Goal: Book appointment/travel/reservation

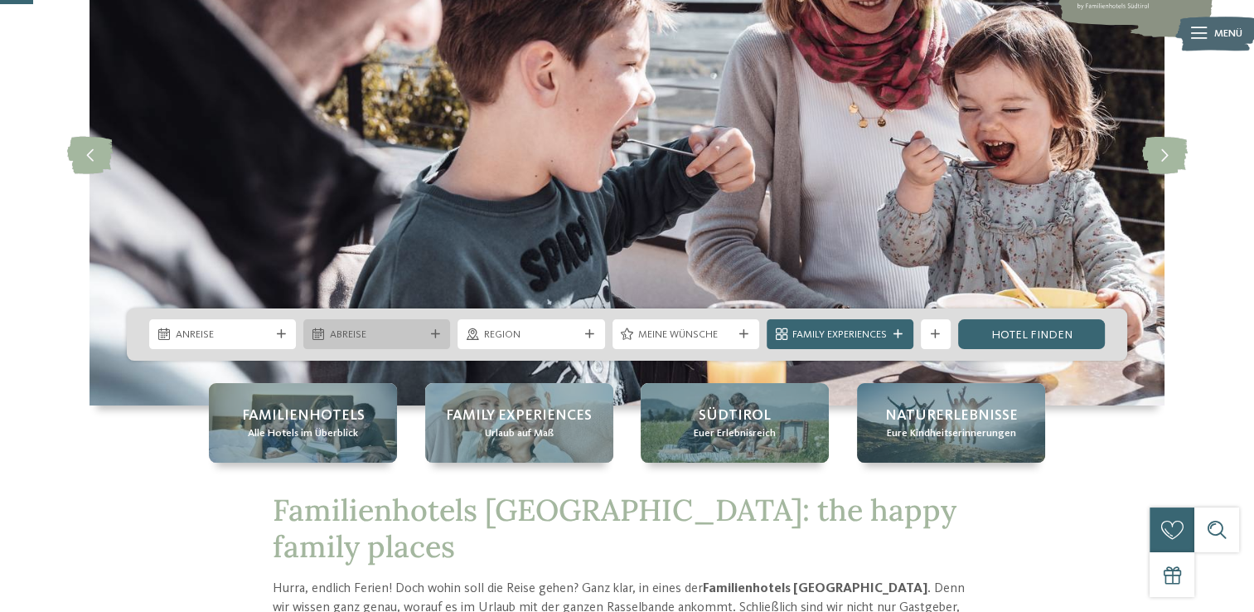
scroll to position [166, 0]
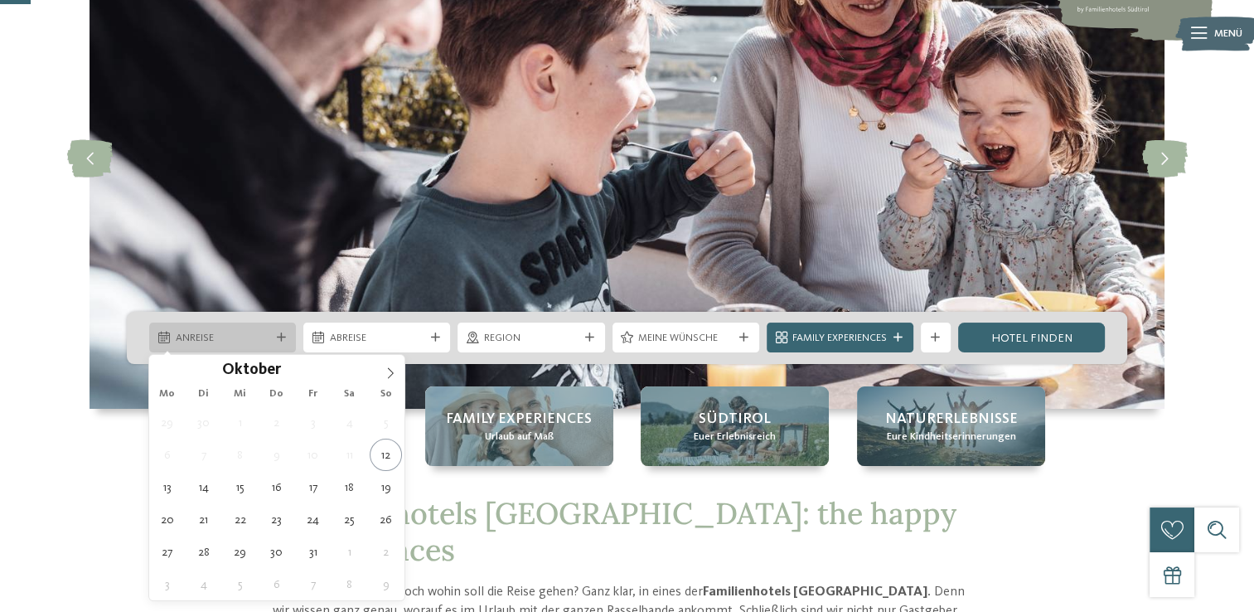
click at [206, 330] on div "Anreise" at bounding box center [223, 338] width 102 height 16
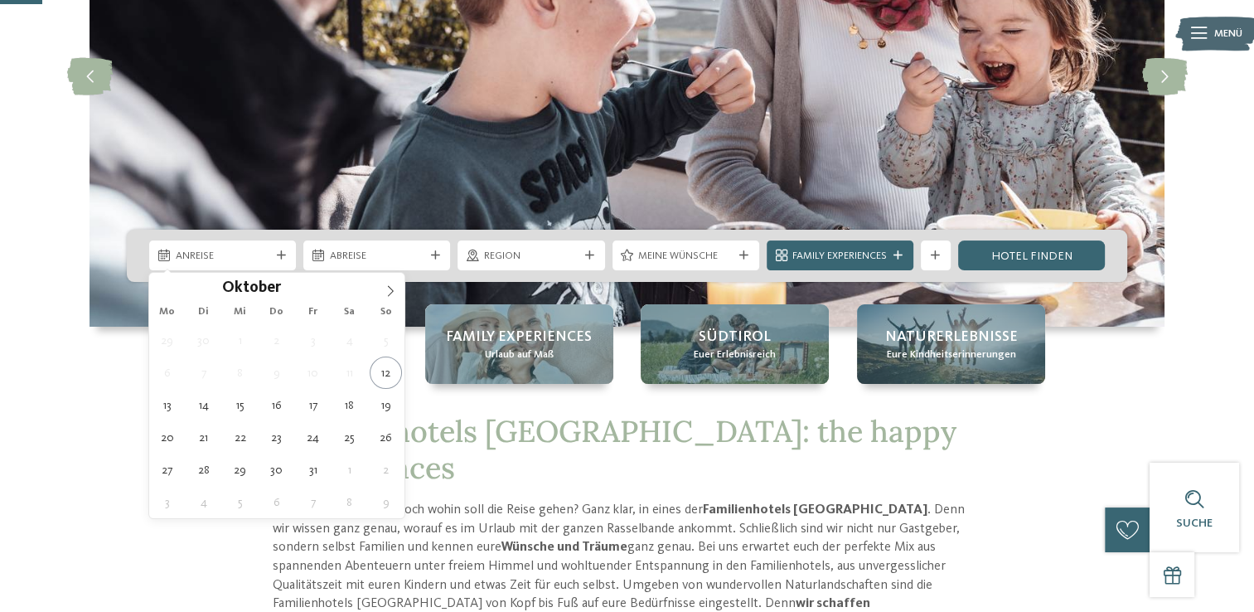
scroll to position [249, 0]
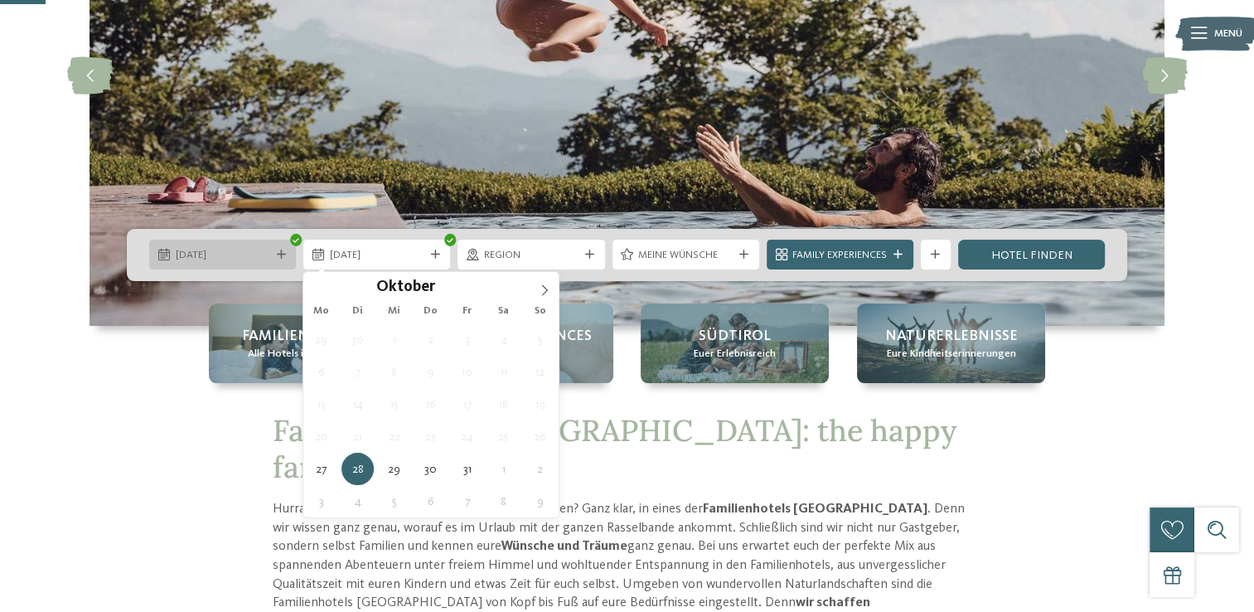
click at [220, 254] on span "[DATE]" at bounding box center [223, 255] width 94 height 15
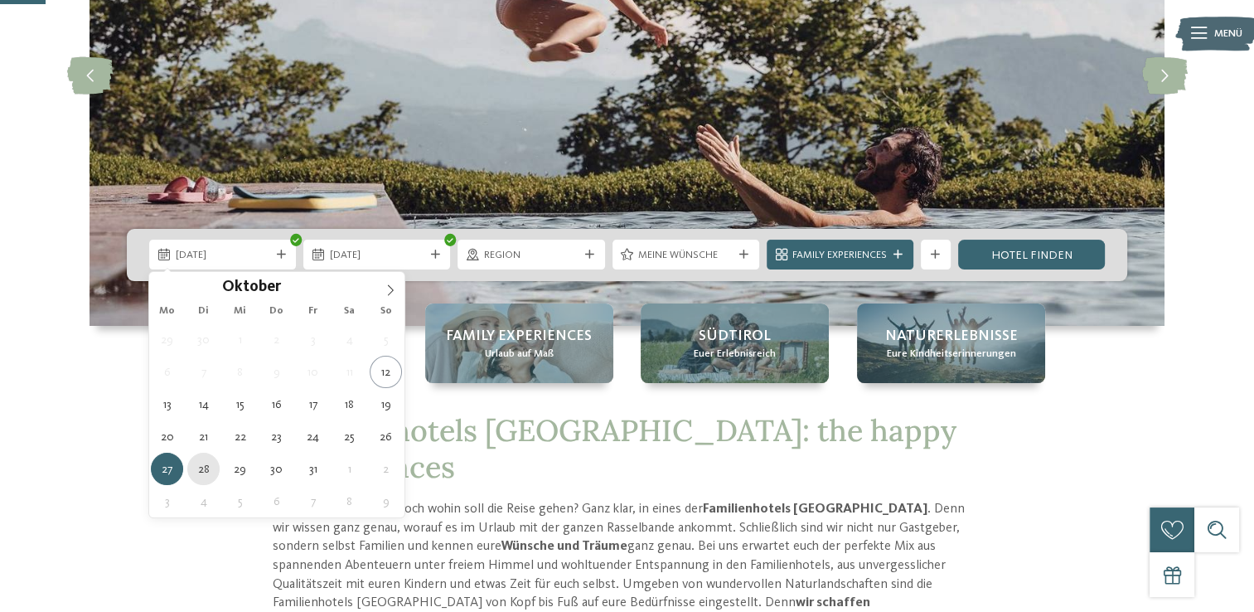
type div "[DATE]"
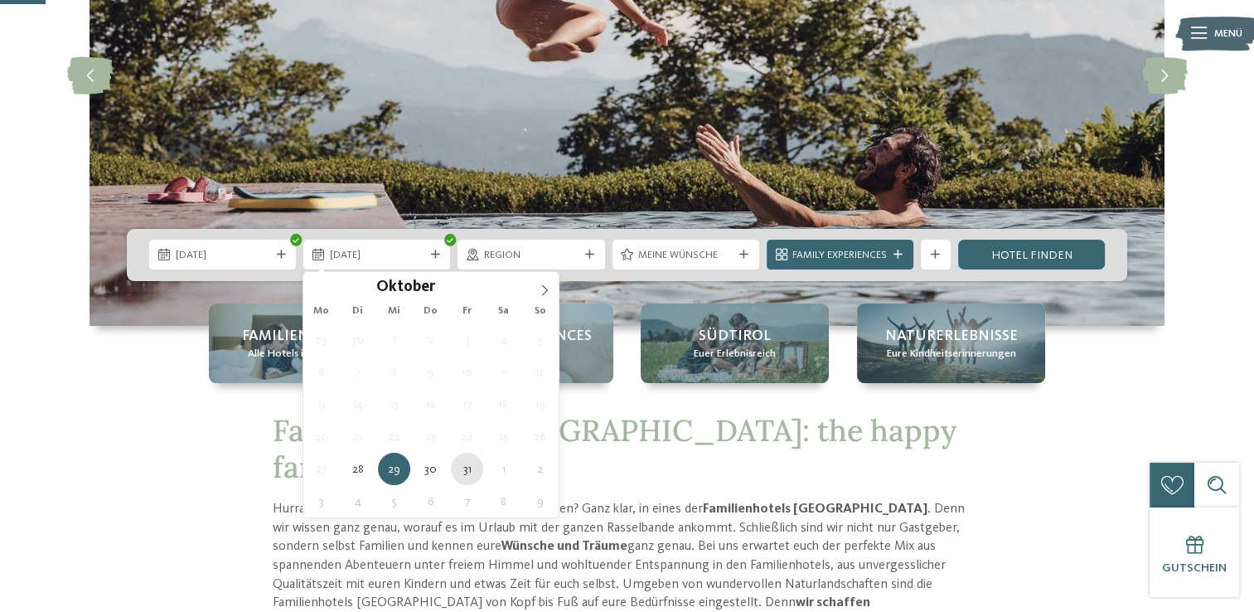
type div "[DATE]"
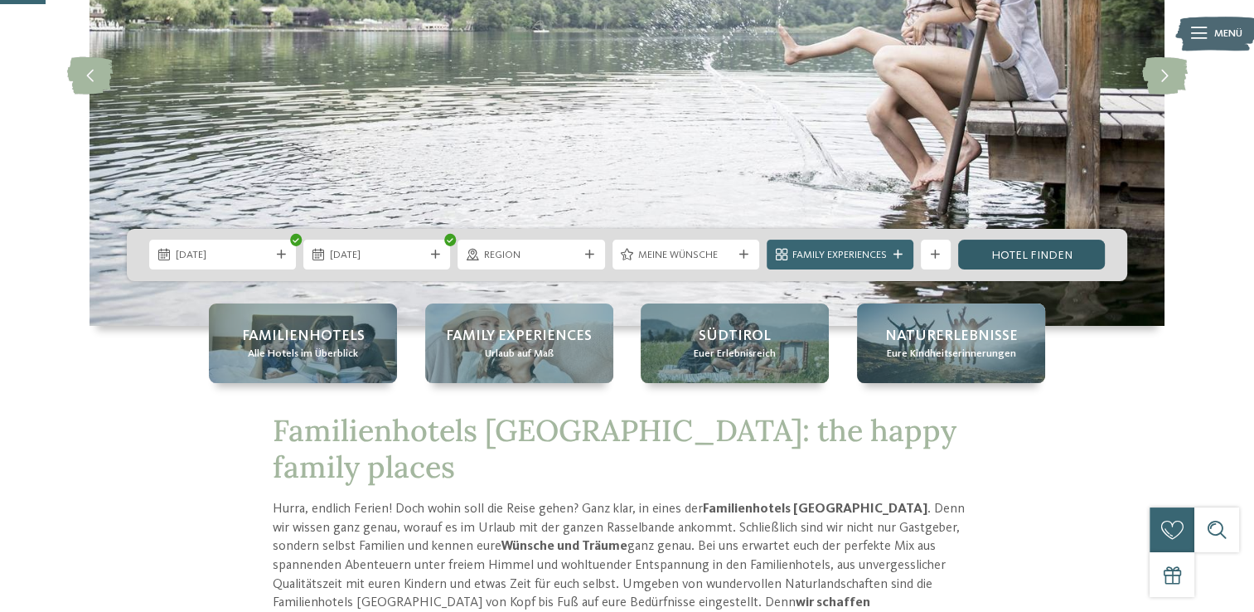
click at [1072, 256] on link "Hotel finden" at bounding box center [1031, 255] width 147 height 30
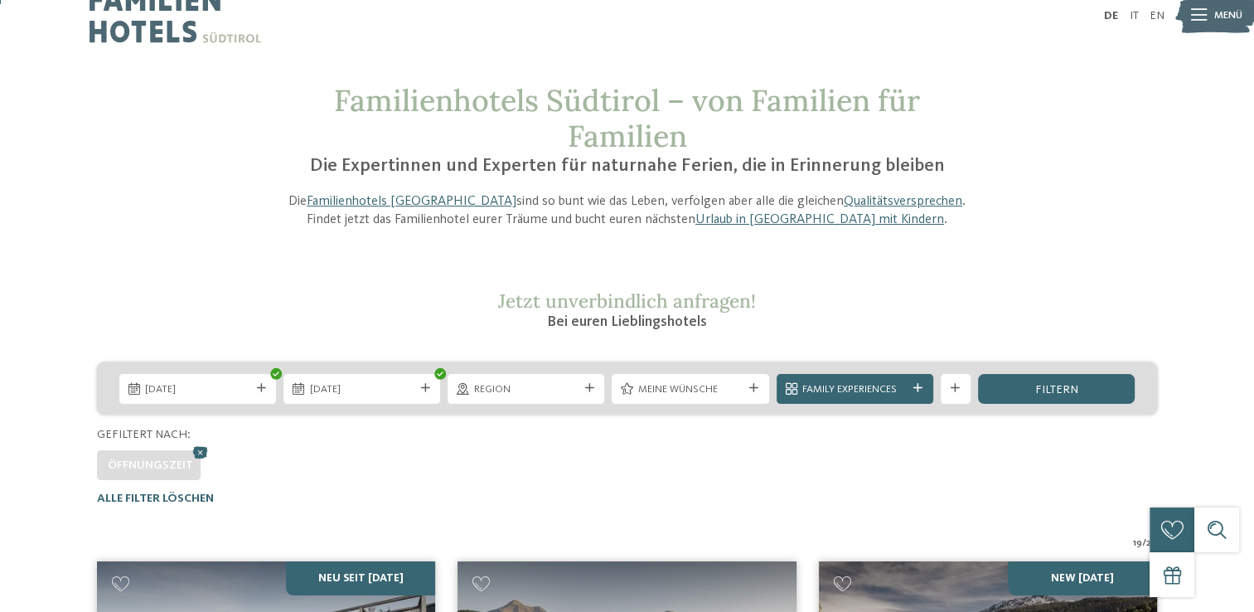
scroll to position [83, 0]
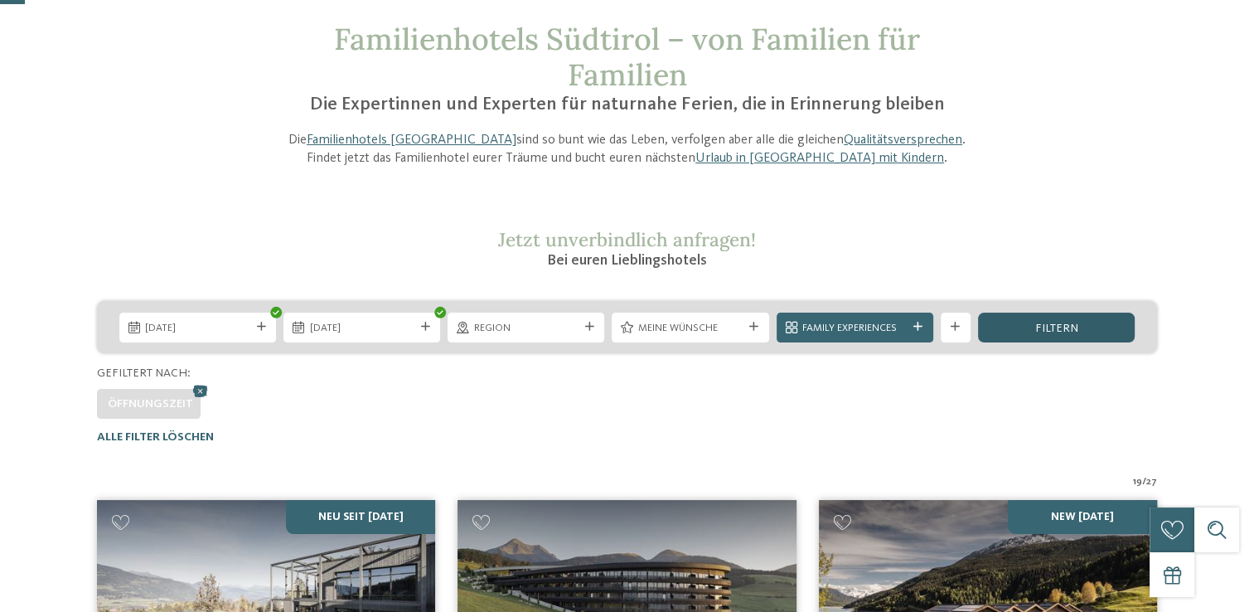
click at [1089, 317] on div "filtern" at bounding box center [1056, 327] width 157 height 30
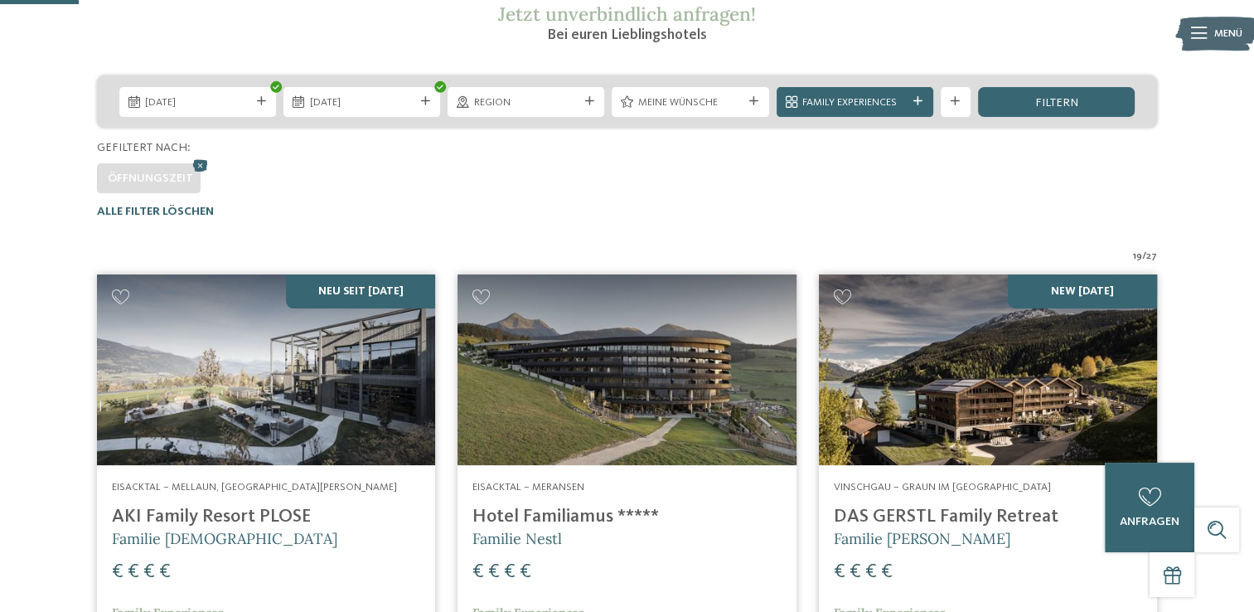
scroll to position [261, 0]
